Goal: Use online tool/utility

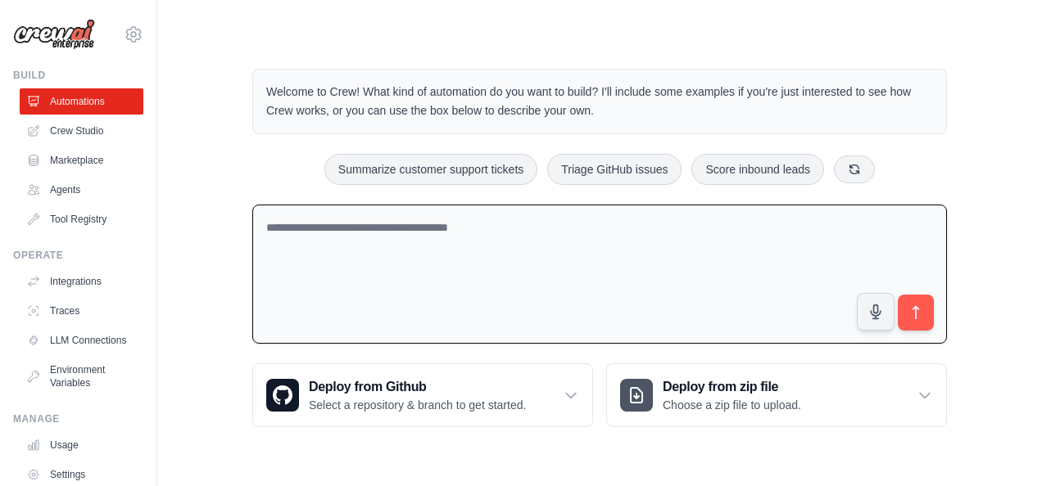
click at [428, 246] on textarea at bounding box center [599, 275] width 694 height 140
click at [77, 139] on link "Crew Studio" at bounding box center [83, 131] width 124 height 26
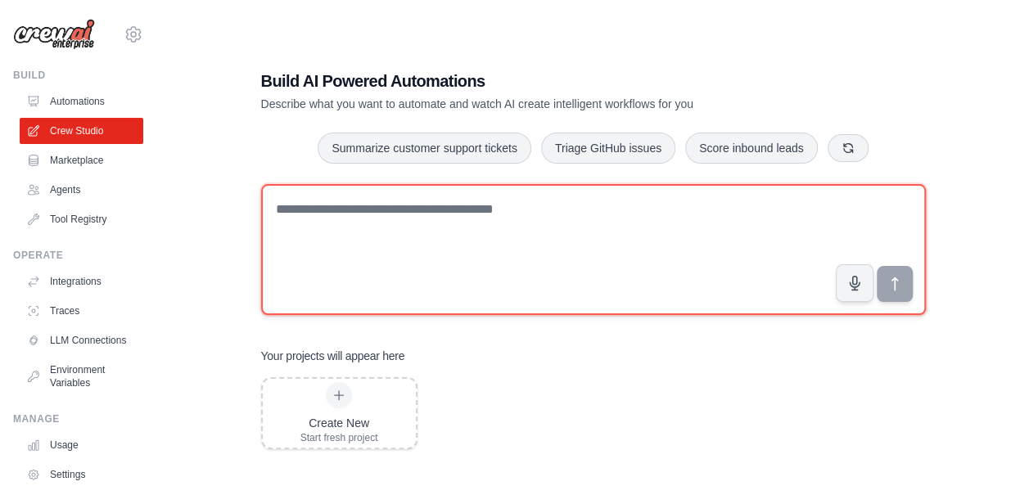
click at [463, 237] on textarea at bounding box center [593, 249] width 665 height 131
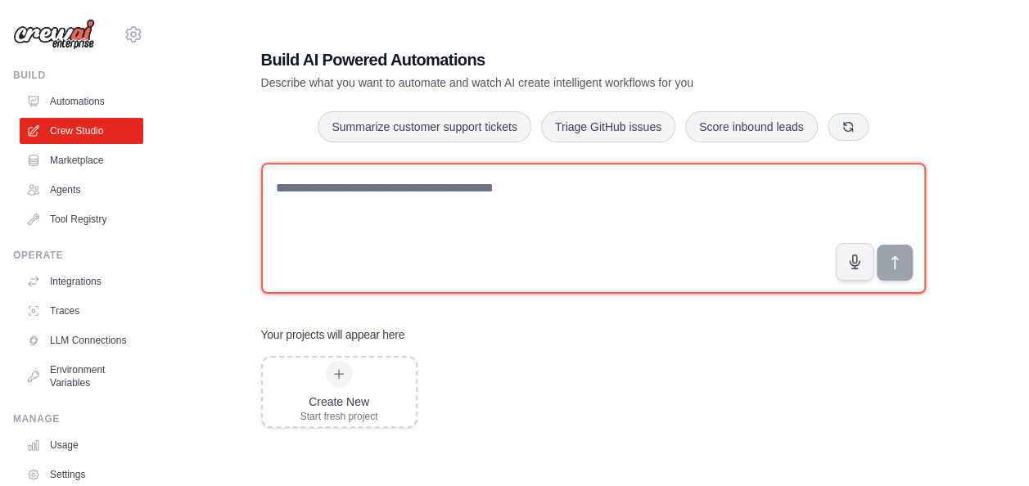
scroll to position [33, 0]
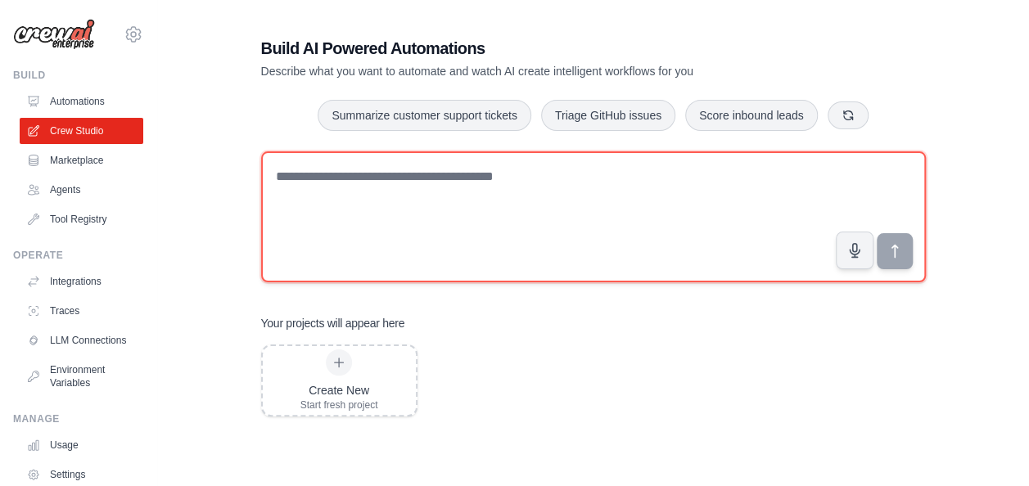
click at [320, 187] on textarea at bounding box center [593, 216] width 665 height 131
type textarea "**********"
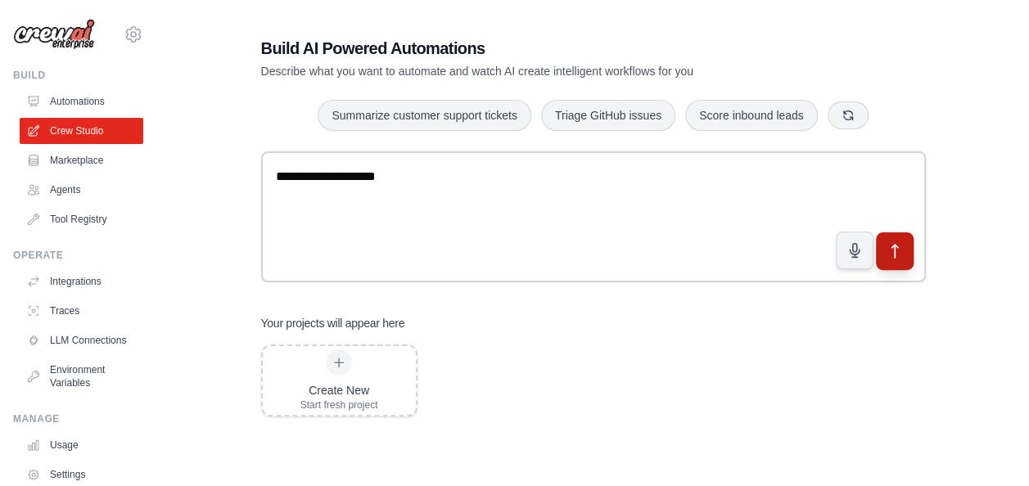
click at [898, 247] on icon "submit" at bounding box center [894, 251] width 17 height 17
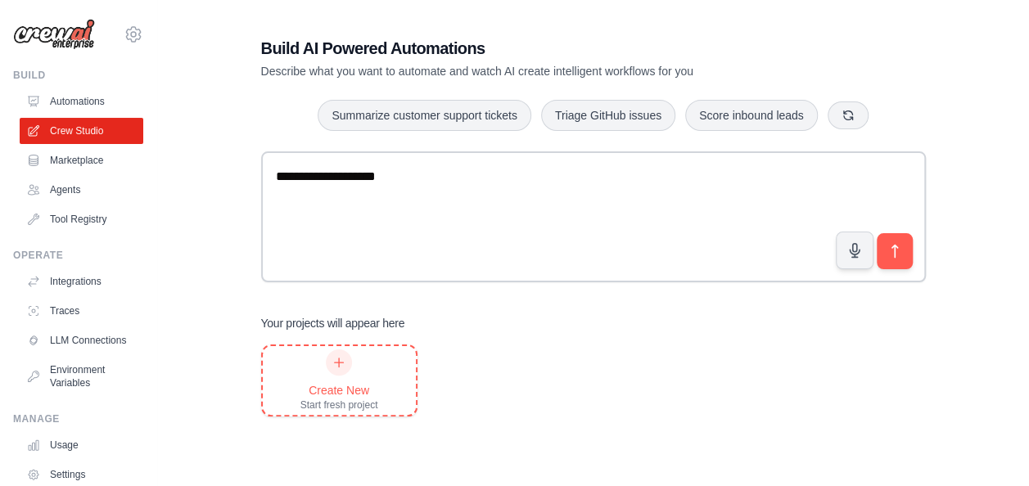
click at [346, 391] on div "Create New" at bounding box center [340, 390] width 78 height 16
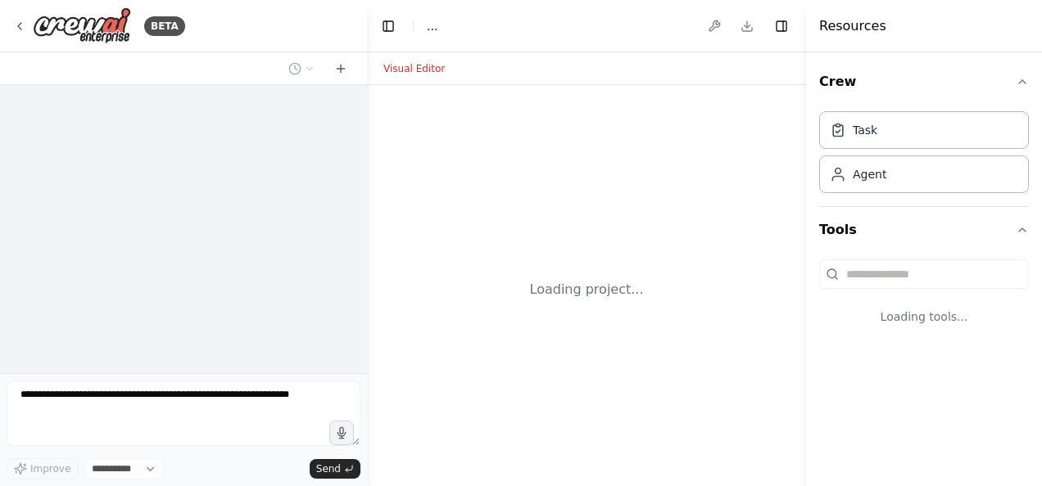
select select "****"
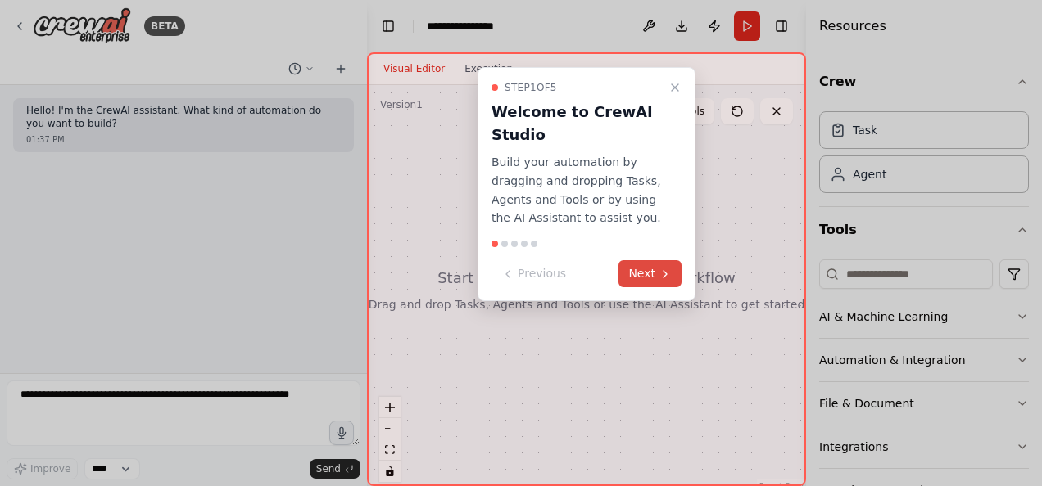
click at [627, 274] on button "Next" at bounding box center [649, 273] width 63 height 27
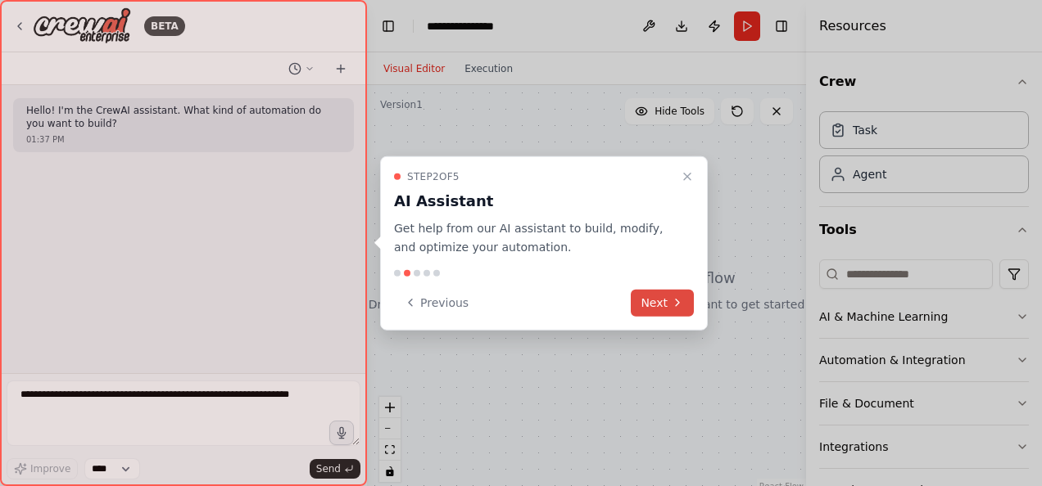
click at [647, 305] on button "Next" at bounding box center [662, 302] width 63 height 27
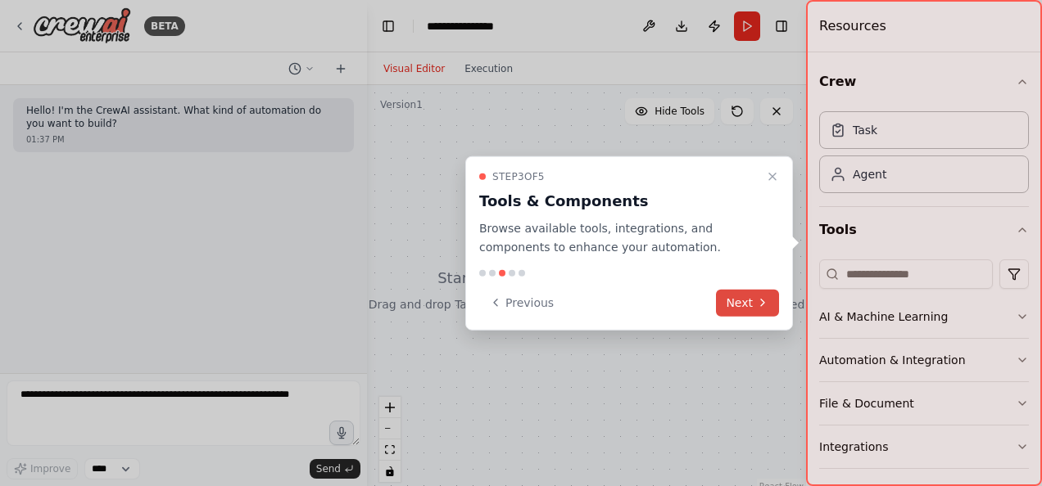
click at [739, 301] on button "Next" at bounding box center [747, 302] width 63 height 27
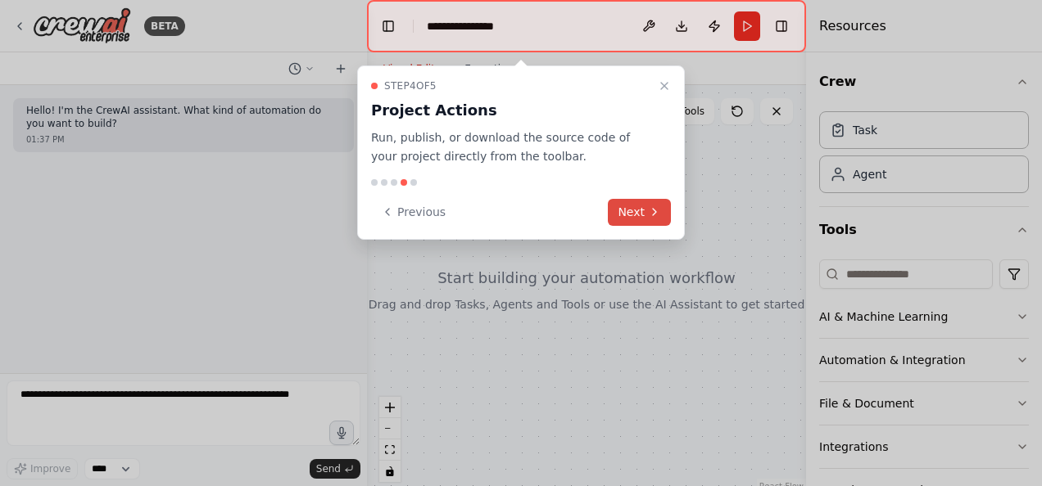
click at [640, 210] on button "Next" at bounding box center [639, 212] width 63 height 27
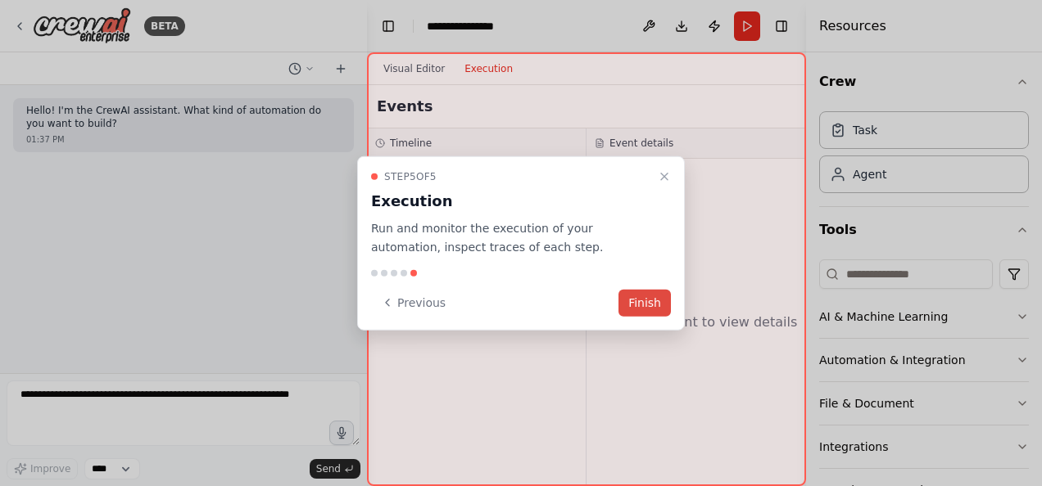
click at [626, 301] on button "Finish" at bounding box center [644, 302] width 52 height 27
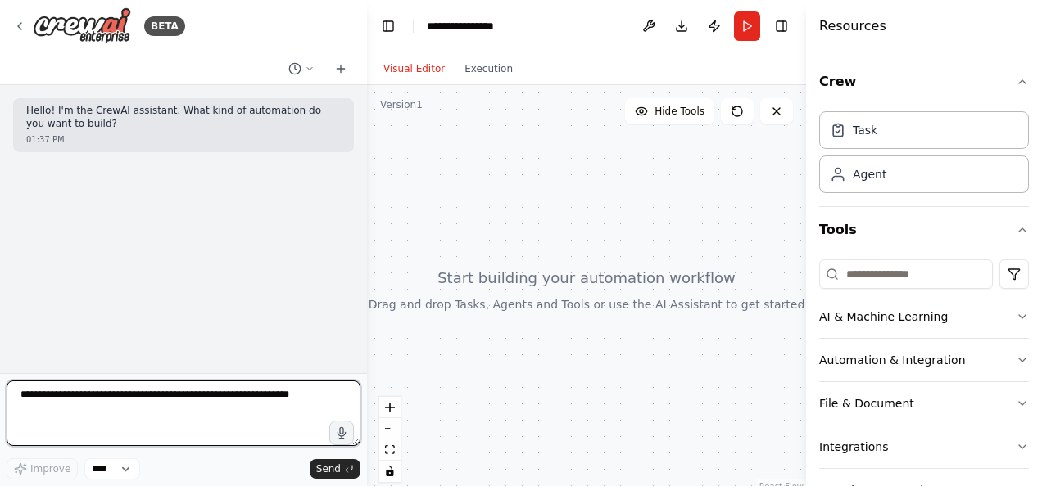
click at [85, 405] on textarea at bounding box center [184, 414] width 354 height 66
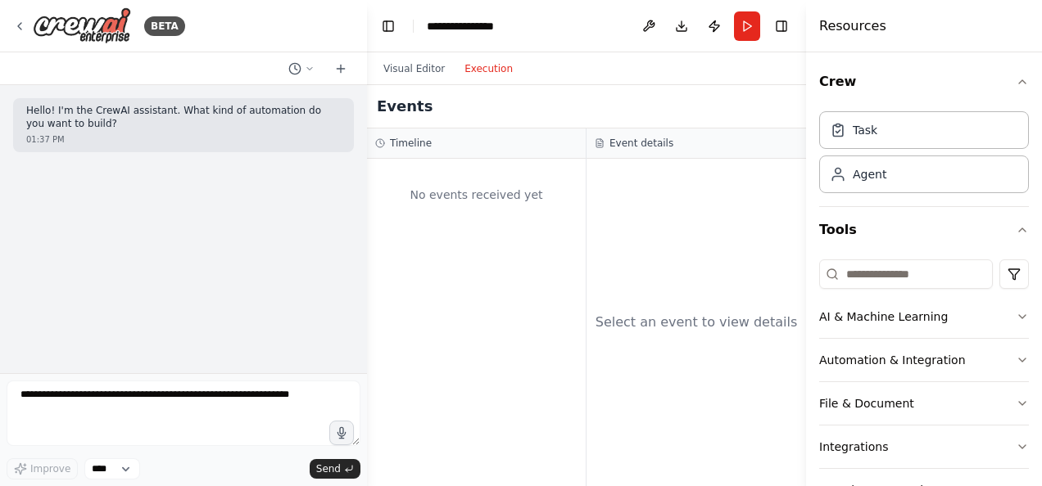
click at [472, 76] on button "Execution" at bounding box center [488, 69] width 68 height 20
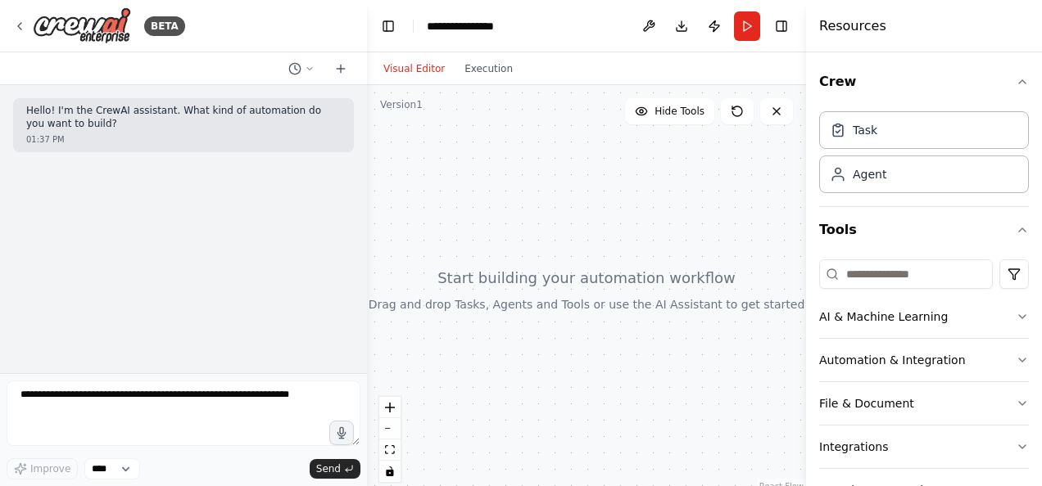
click at [391, 66] on button "Visual Editor" at bounding box center [413, 69] width 81 height 20
drag, startPoint x: 192, startPoint y: 106, endPoint x: 256, endPoint y: 133, distance: 70.4
click at [256, 133] on div "Hello! I'm the CrewAI assistant. What kind of automation do you want to build? …" at bounding box center [183, 125] width 341 height 54
